Goal: Task Accomplishment & Management: Manage account settings

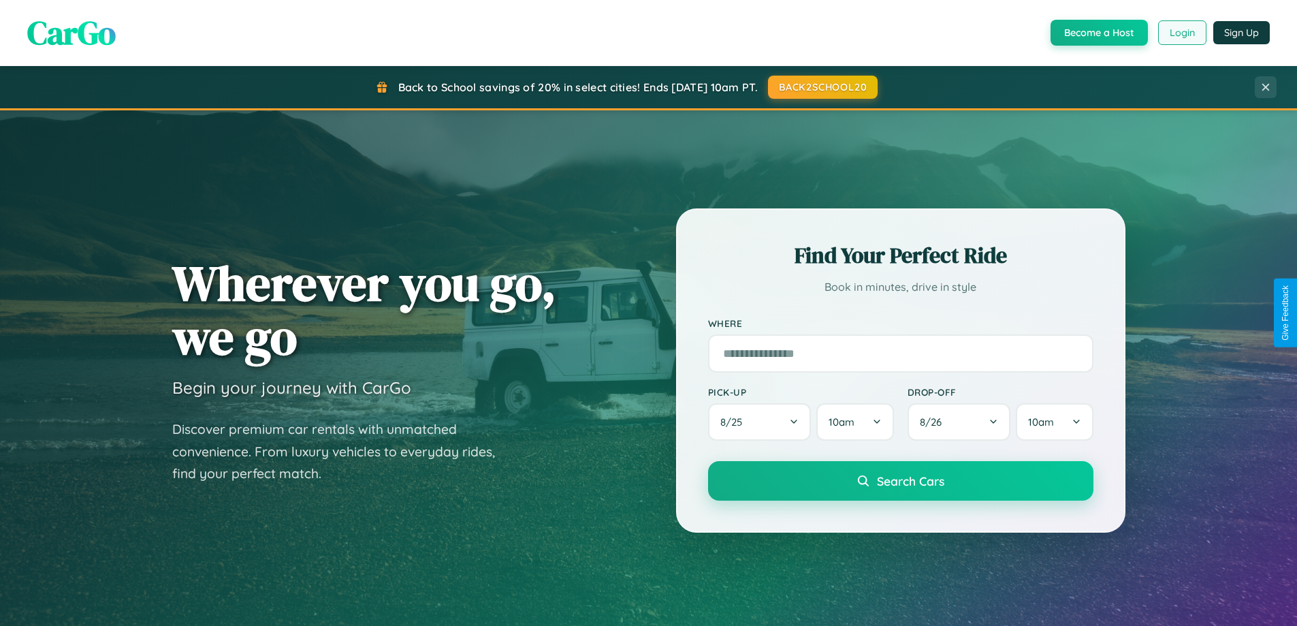
click at [1181, 33] on button "Login" at bounding box center [1182, 32] width 48 height 25
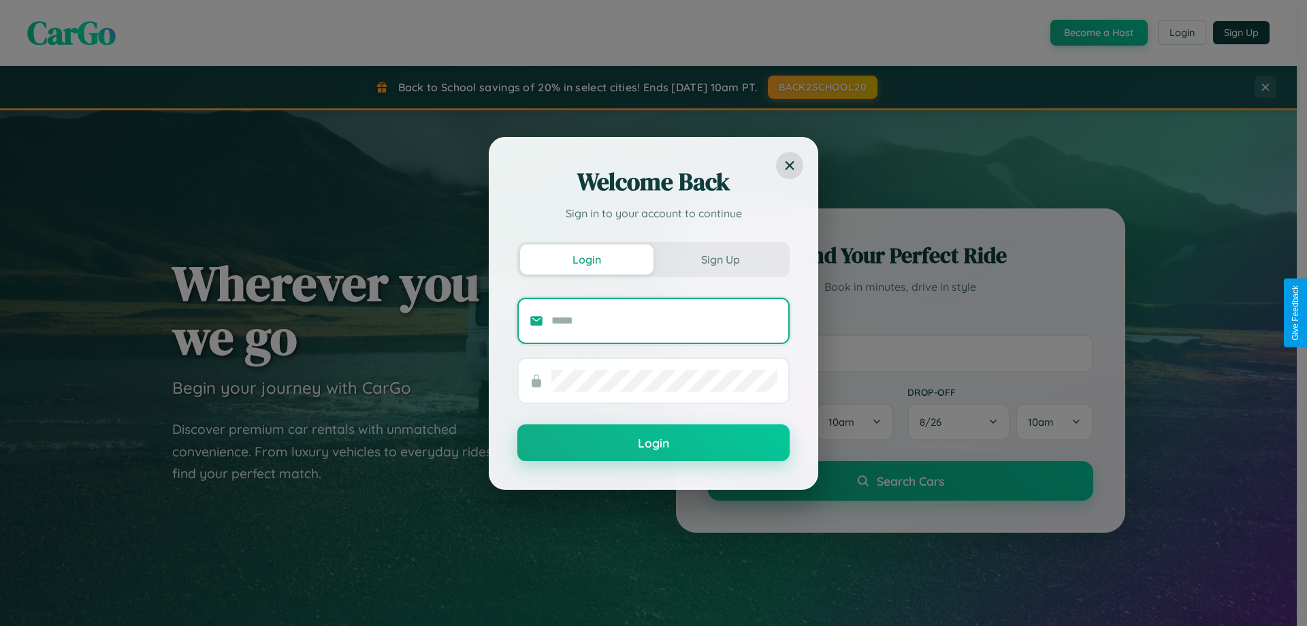
click at [664, 320] on input "text" at bounding box center [664, 321] width 226 height 22
type input "**********"
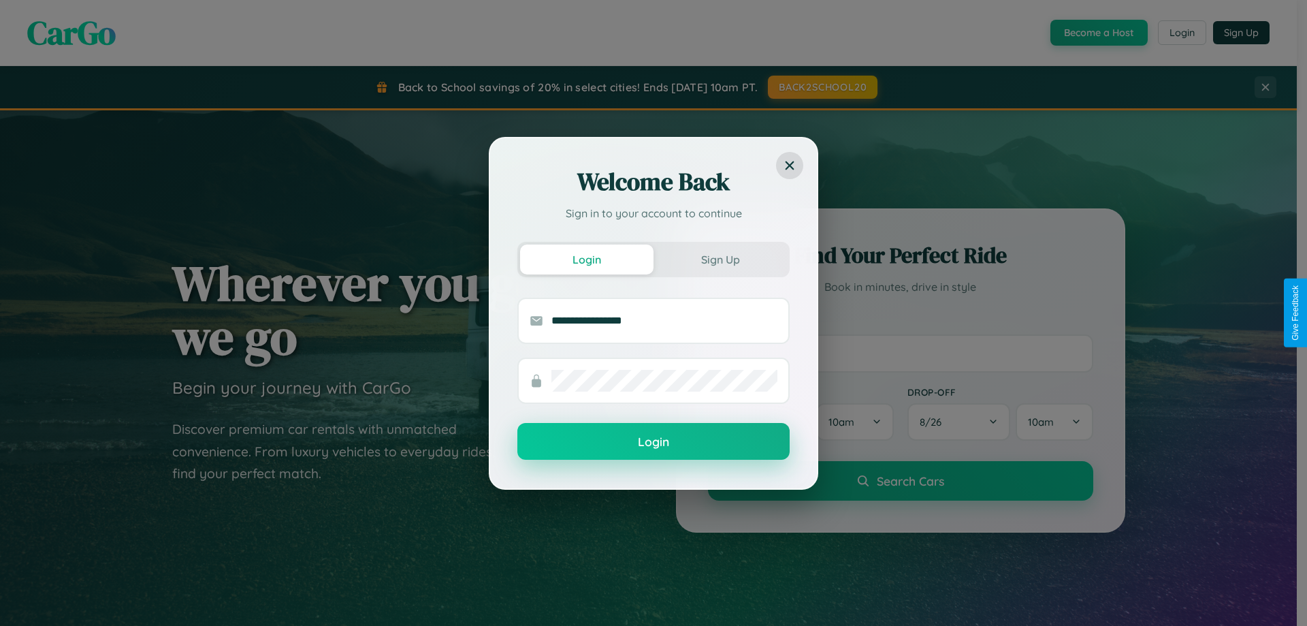
click at [654, 441] on button "Login" at bounding box center [653, 441] width 272 height 37
click at [1181, 33] on div "Welcome Back Sign in to your account to continue Login Sign Up Login" at bounding box center [653, 313] width 1307 height 626
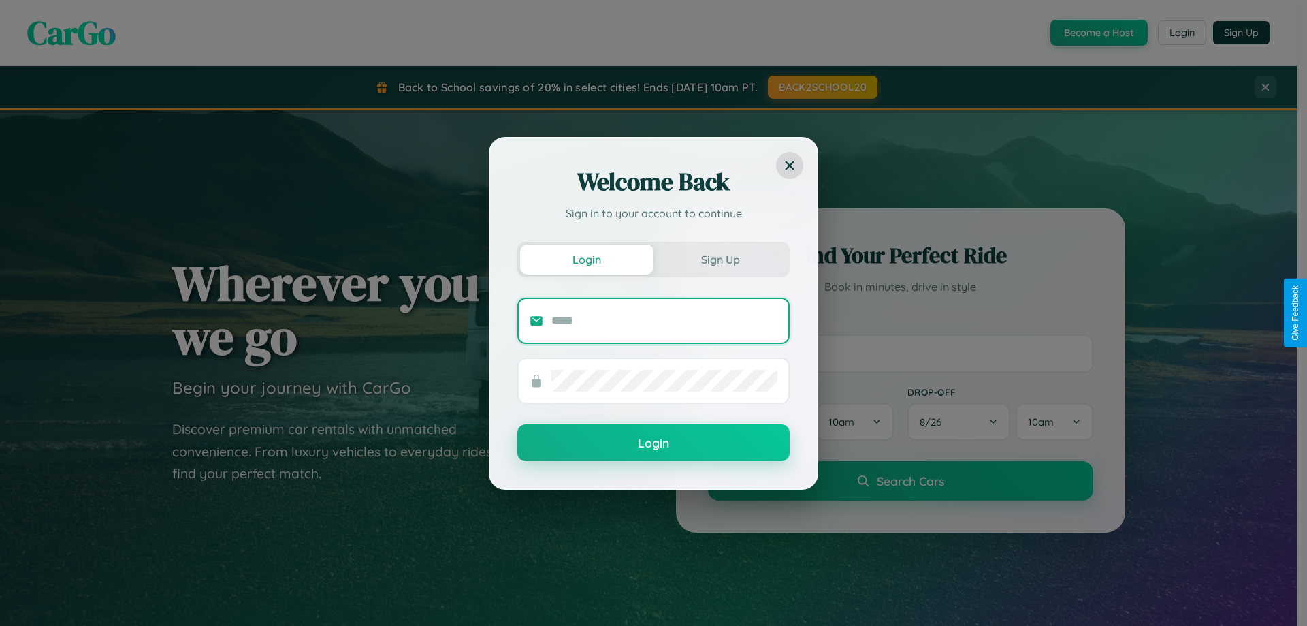
click at [664, 320] on input "text" at bounding box center [664, 321] width 226 height 22
type input "**********"
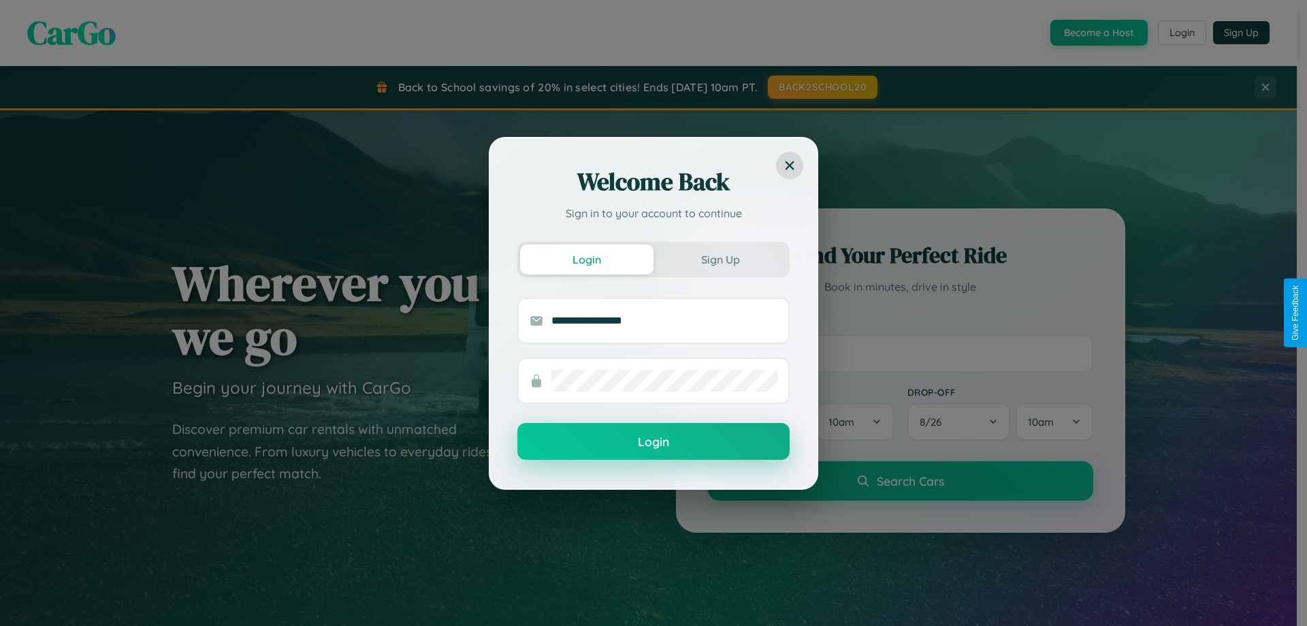
click at [654, 442] on button "Login" at bounding box center [653, 441] width 272 height 37
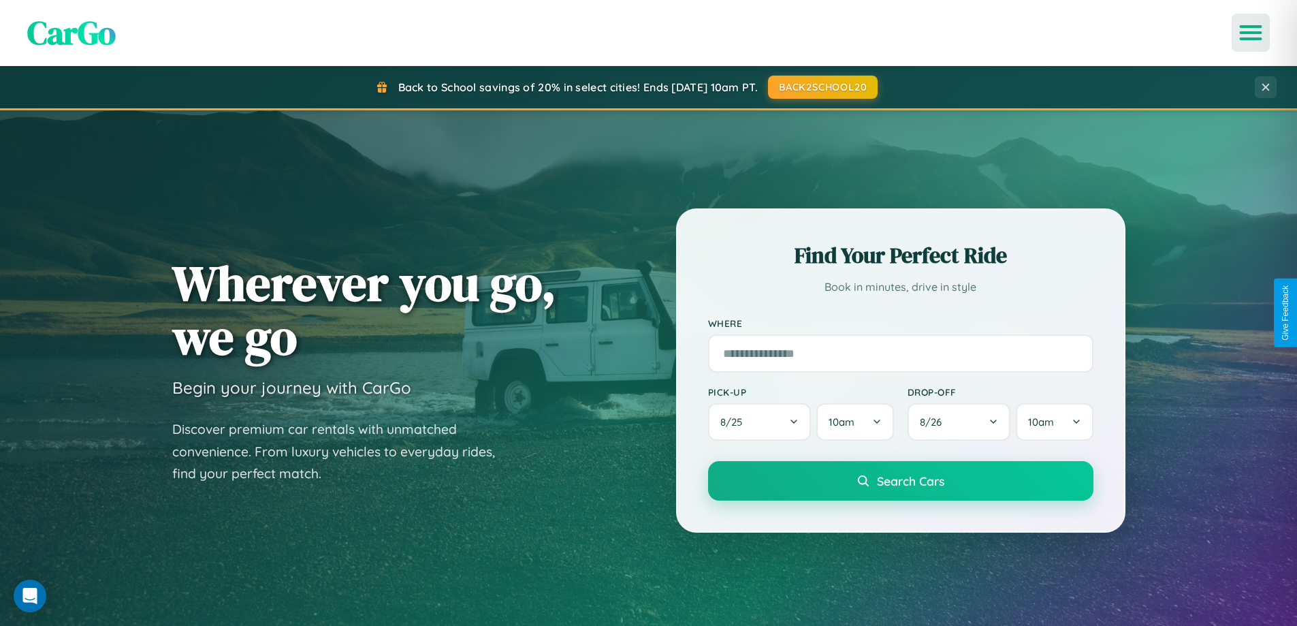
click at [1251, 33] on icon "Open menu" at bounding box center [1251, 33] width 20 height 12
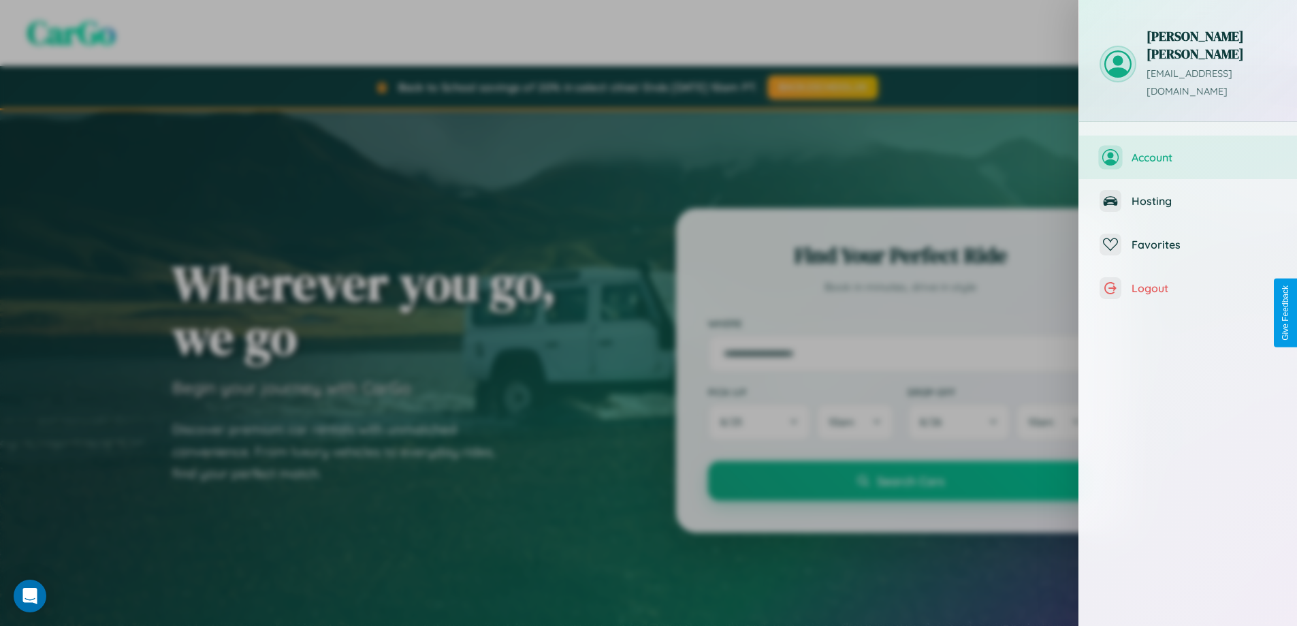
click at [1188, 150] on span "Account" at bounding box center [1203, 157] width 145 height 14
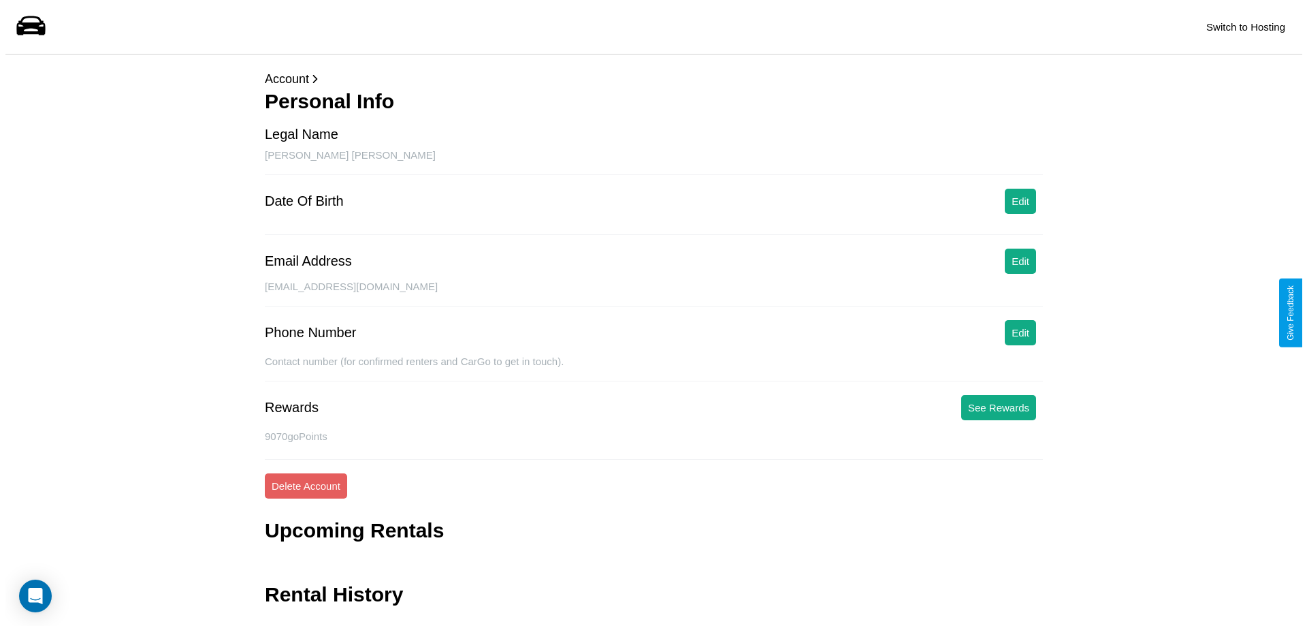
scroll to position [33, 0]
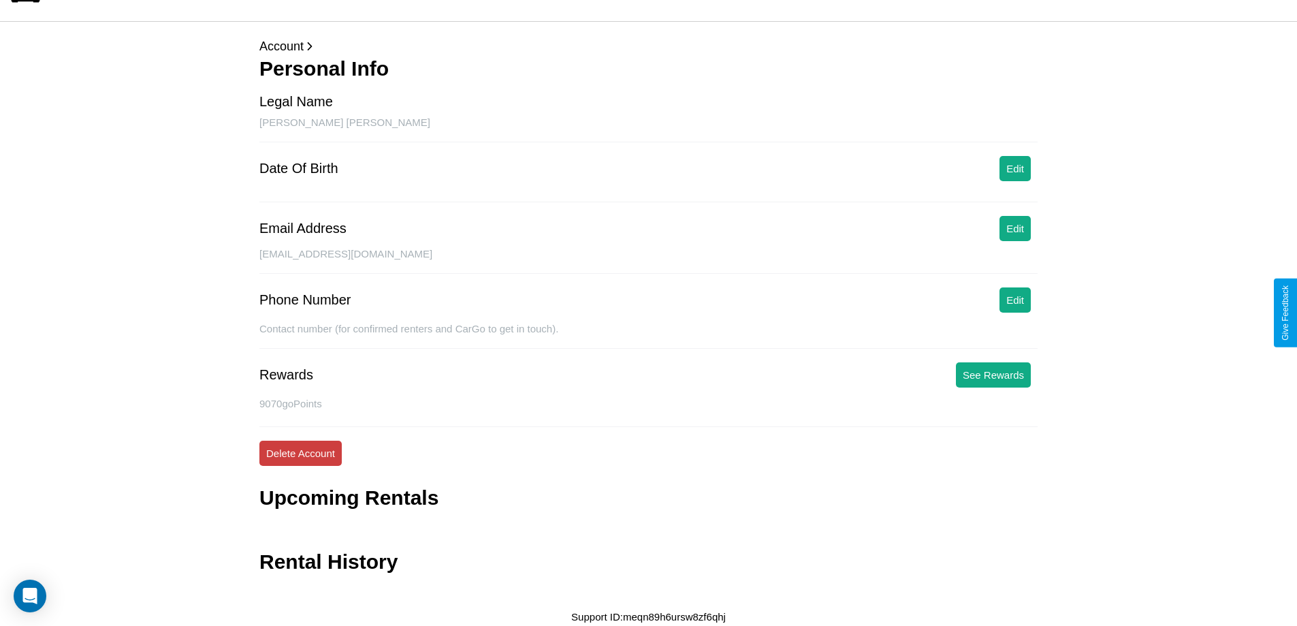
click at [300, 453] on button "Delete Account" at bounding box center [300, 452] width 82 height 25
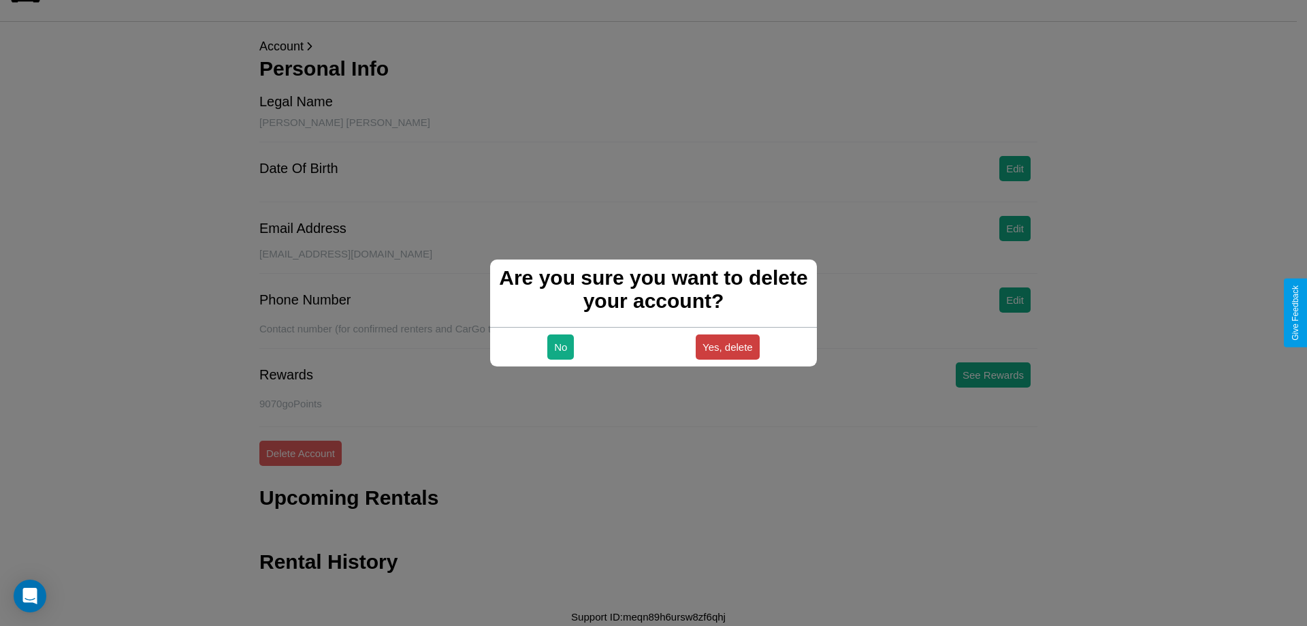
click at [727, 347] on button "Yes, delete" at bounding box center [728, 346] width 64 height 25
